Goal: Information Seeking & Learning: Learn about a topic

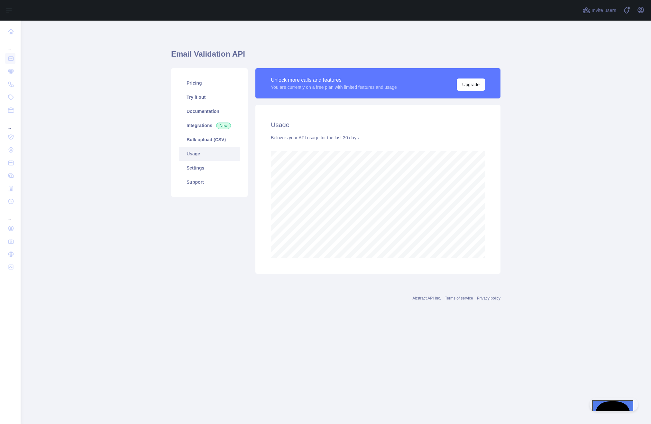
scroll to position [403, 631]
click at [120, 130] on main "Email Validation API Pricing Try it out Documentation Integrations New Bulk upl…" at bounding box center [336, 222] width 631 height 403
